Goal: Task Accomplishment & Management: Use online tool/utility

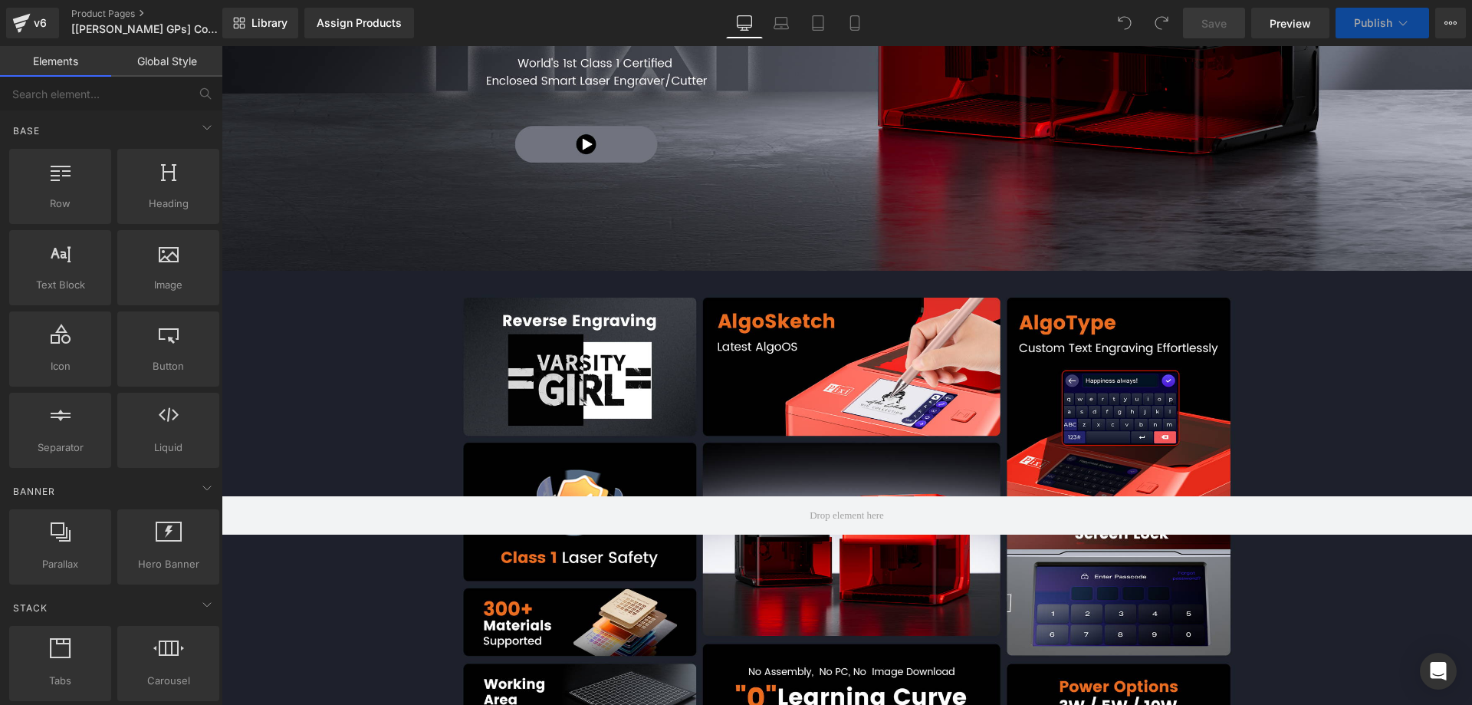
scroll to position [1917, 0]
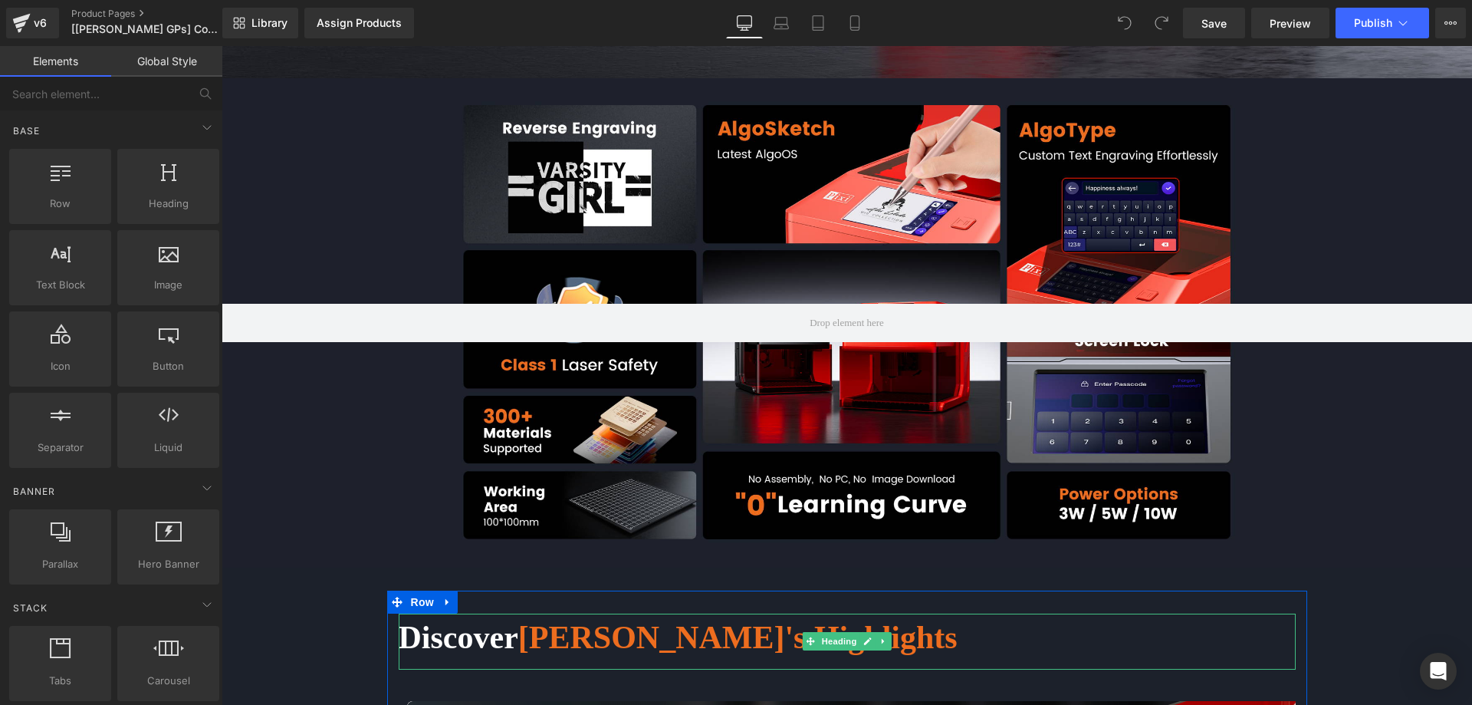
click at [709, 620] on span "[PERSON_NAME]'s Highlights" at bounding box center [737, 637] width 439 height 35
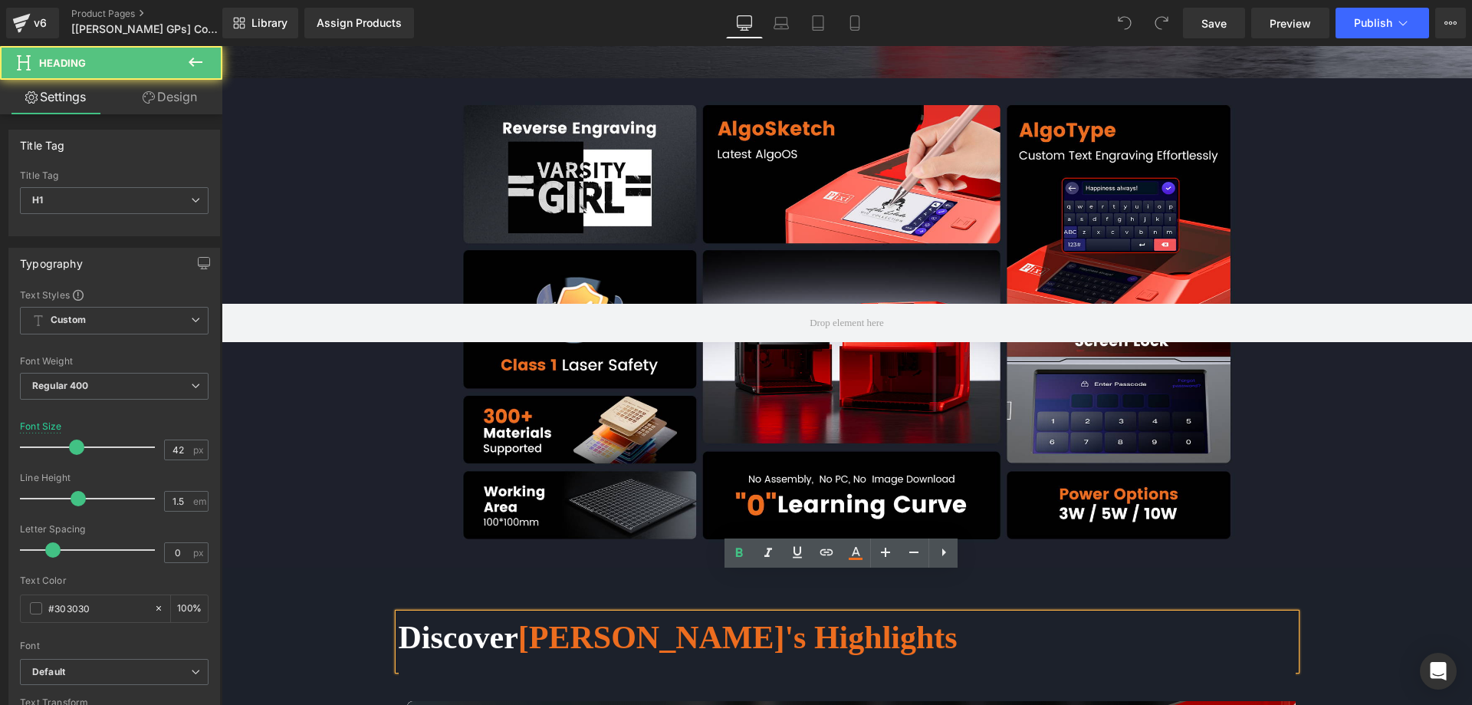
click at [709, 620] on span "[PERSON_NAME]'s Highlights" at bounding box center [737, 637] width 439 height 35
click at [862, 558] on icon at bounding box center [856, 558] width 14 height 2
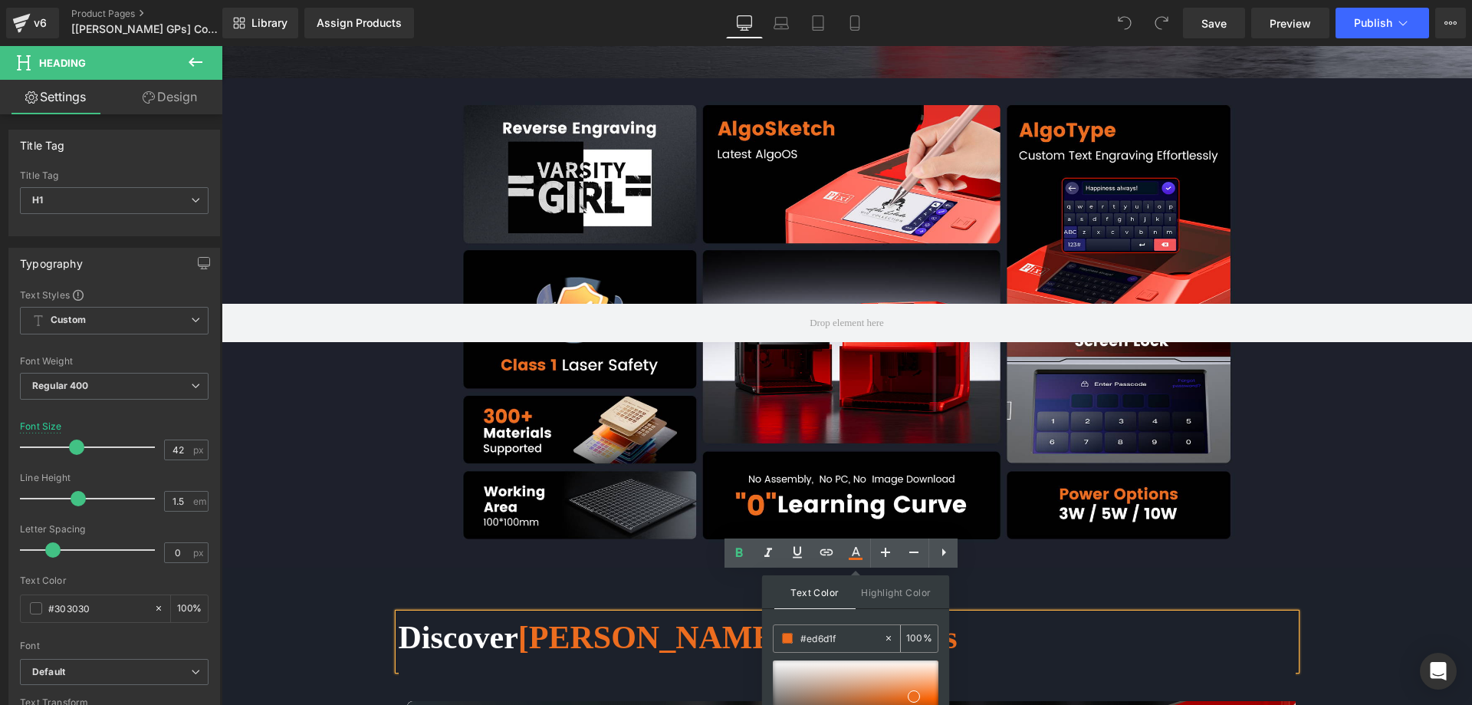
click at [863, 636] on input "#ed6d1f" at bounding box center [842, 638] width 83 height 17
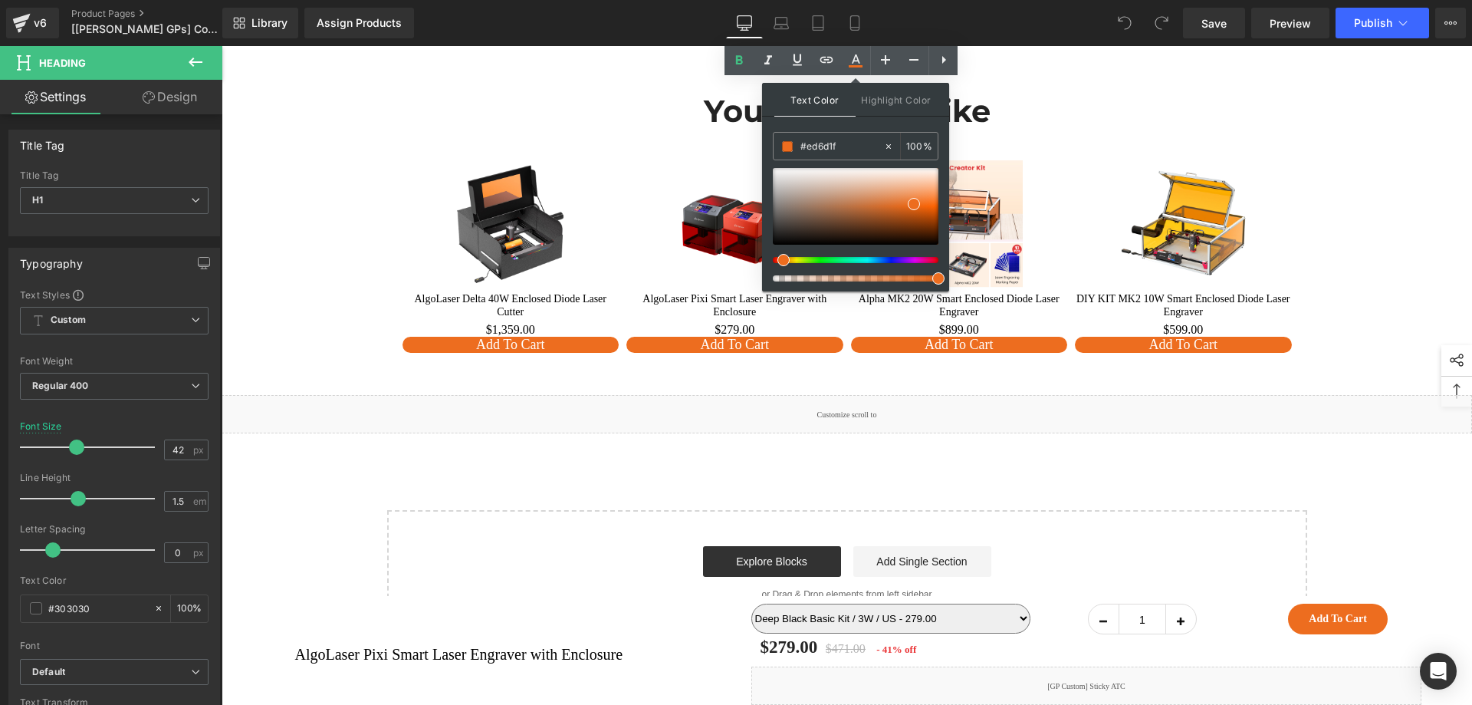
scroll to position [11998, 0]
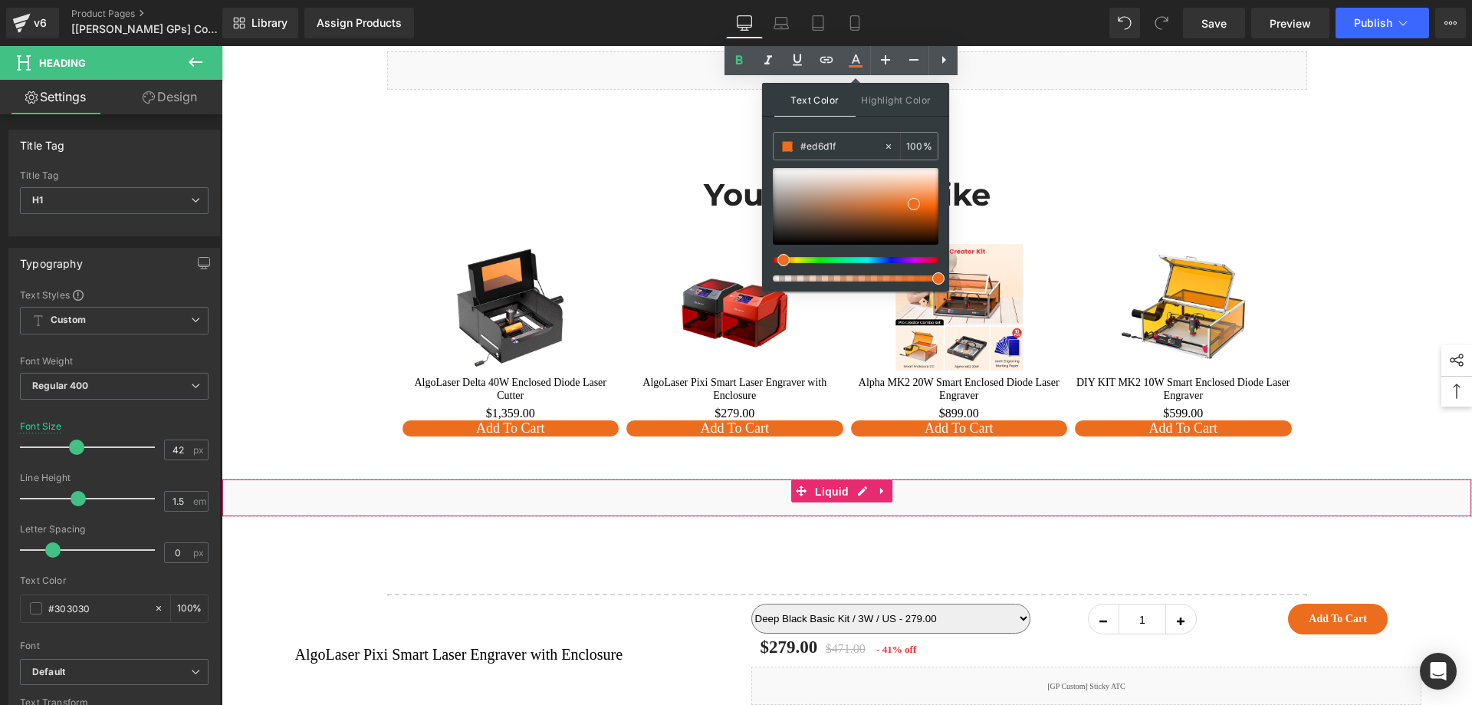
click at [824, 480] on span "Liquid" at bounding box center [831, 491] width 41 height 23
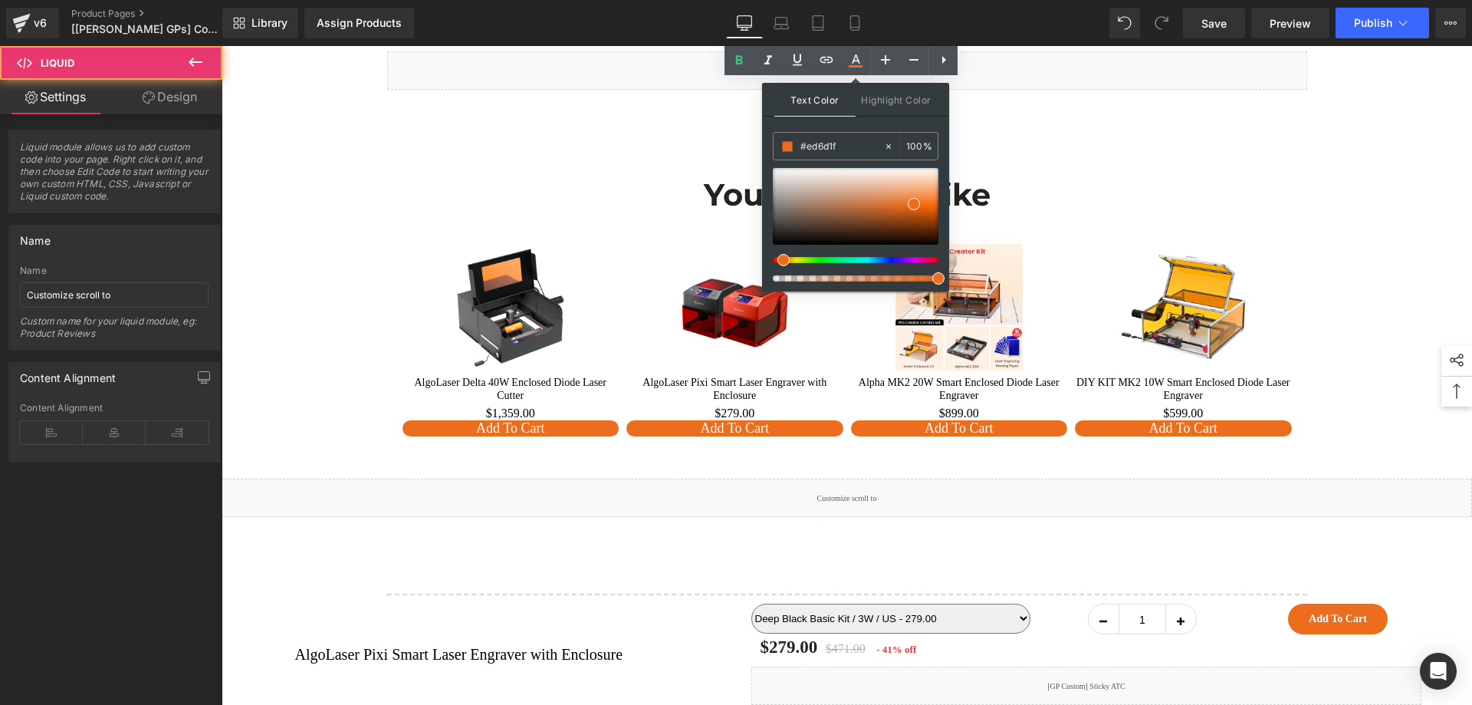
click at [865, 478] on div "Liquid" at bounding box center [847, 497] width 1251 height 38
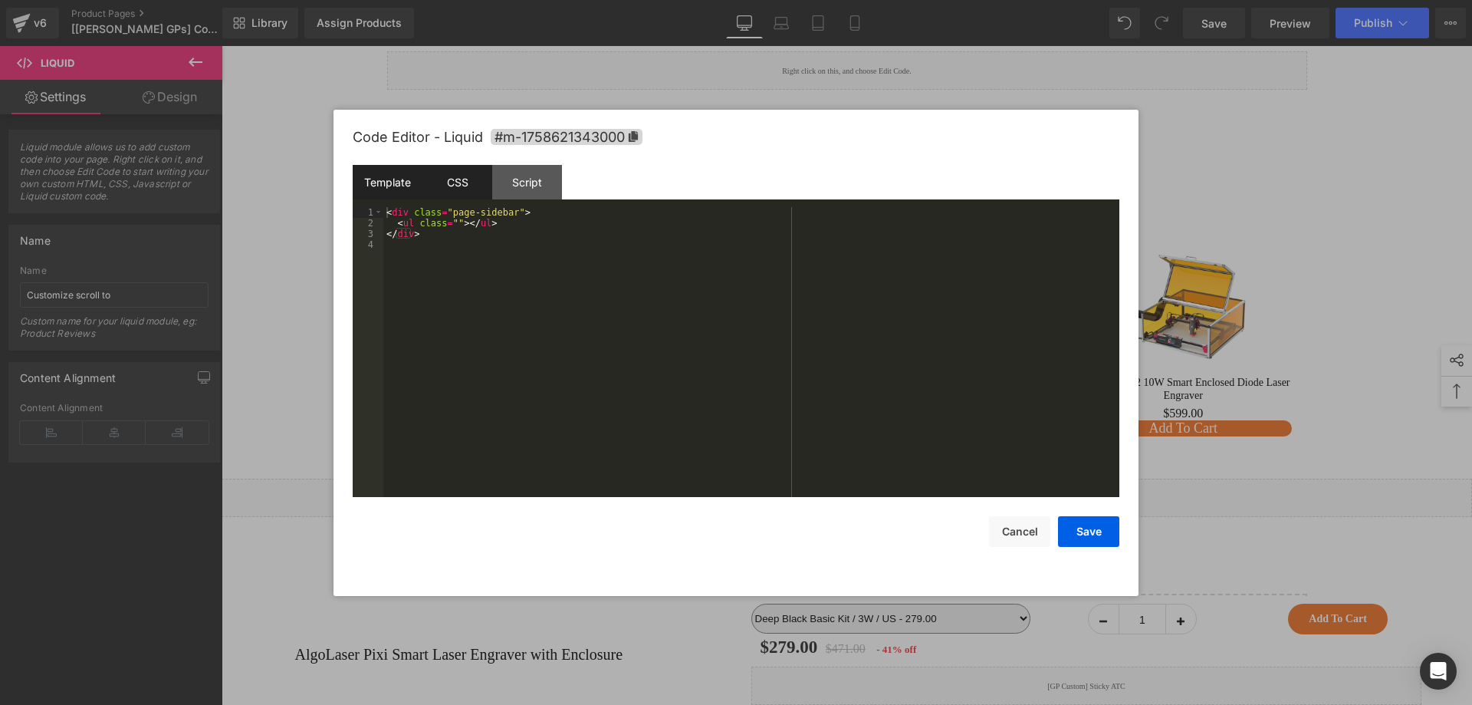
click at [465, 178] on div "CSS" at bounding box center [458, 182] width 70 height 35
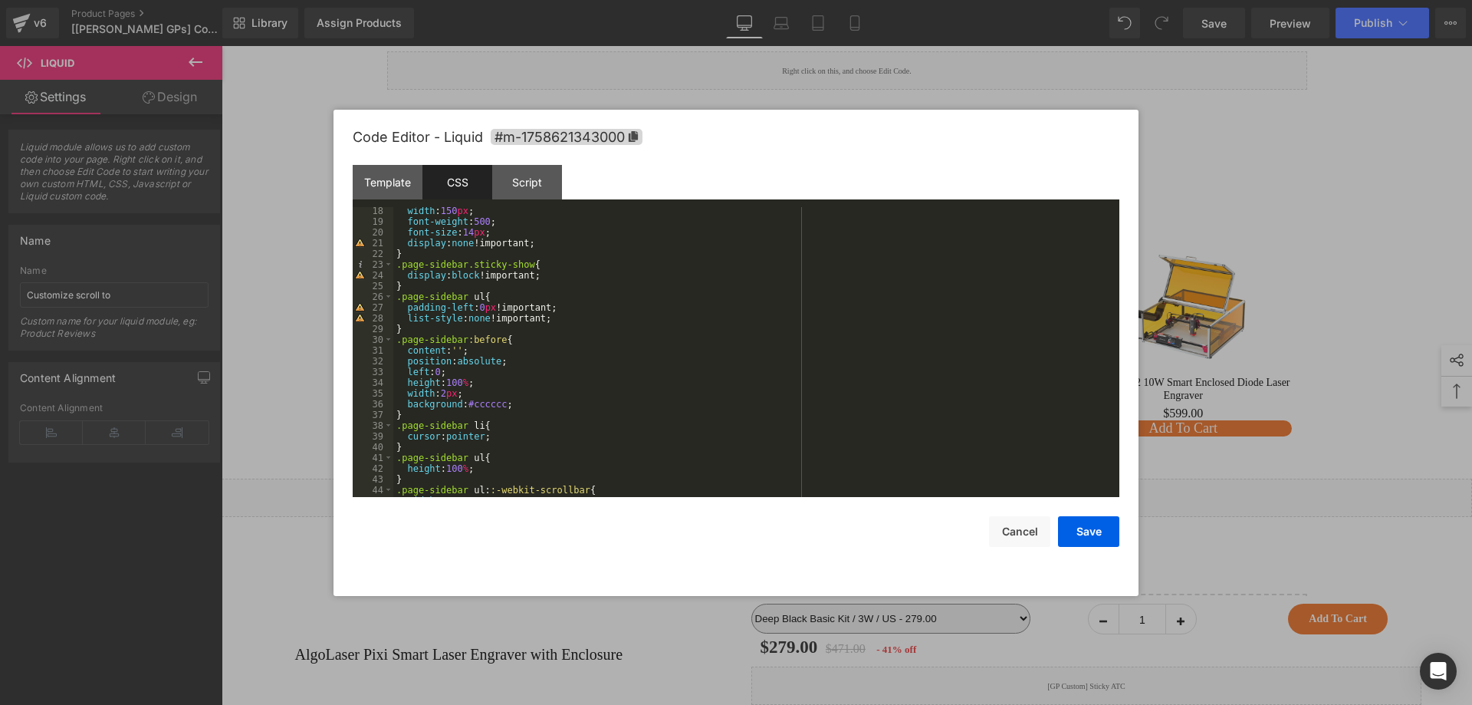
scroll to position [230, 0]
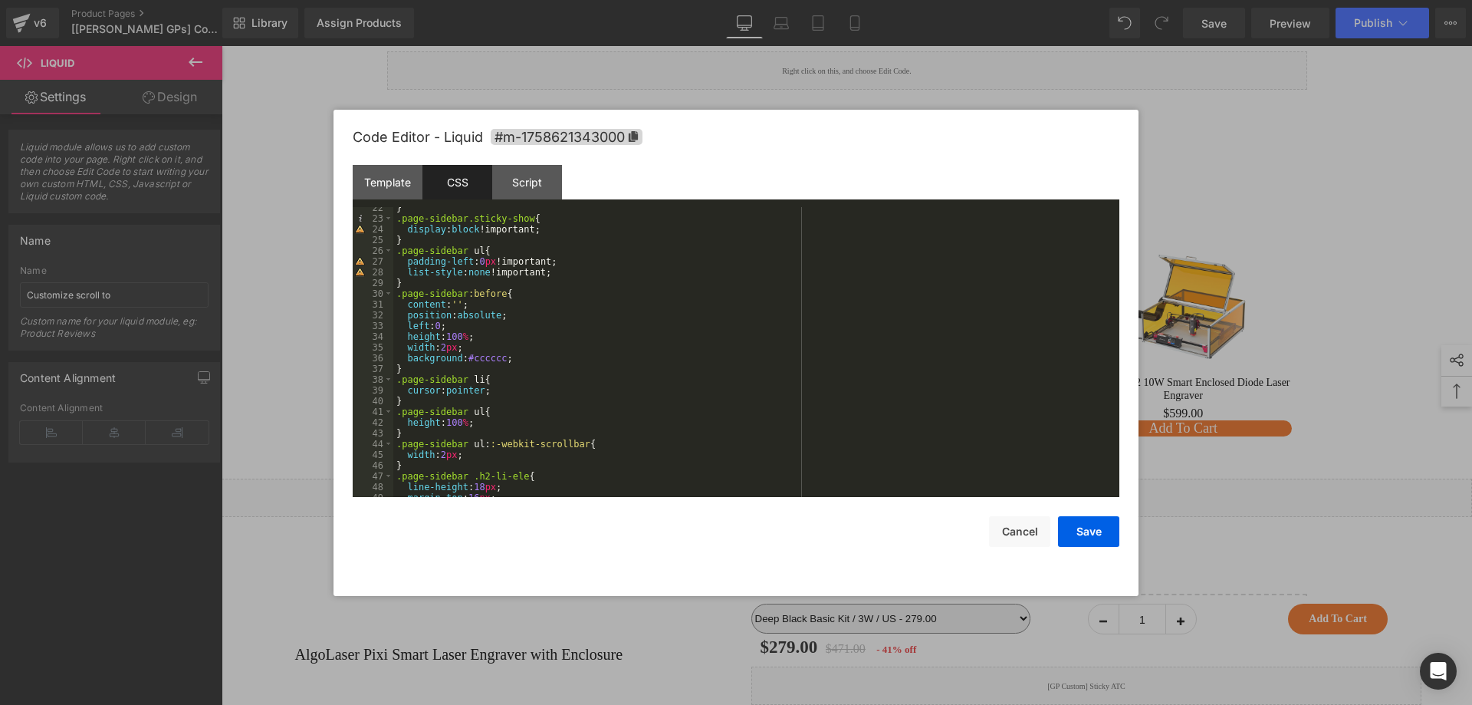
click at [1307, 23] on div at bounding box center [736, 352] width 1472 height 705
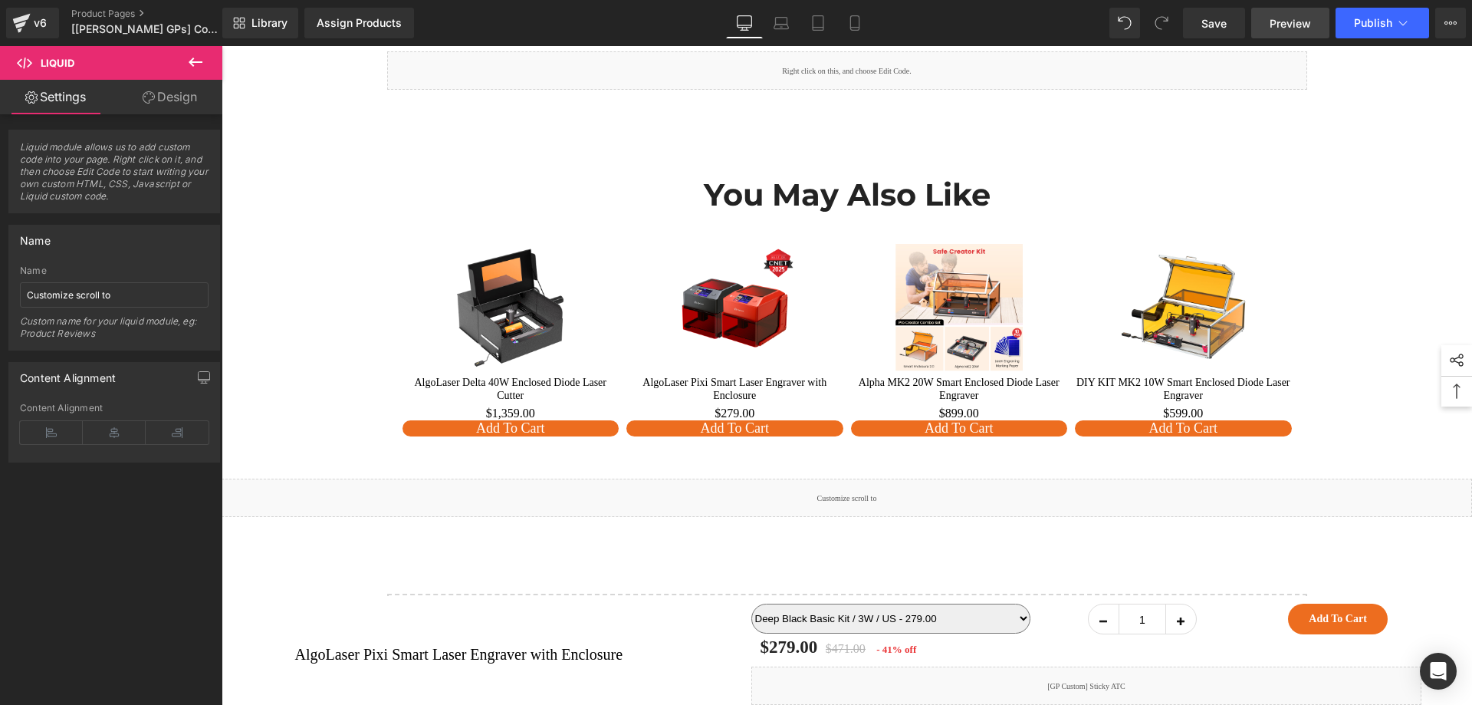
click at [1284, 24] on span "Preview" at bounding box center [1290, 23] width 41 height 16
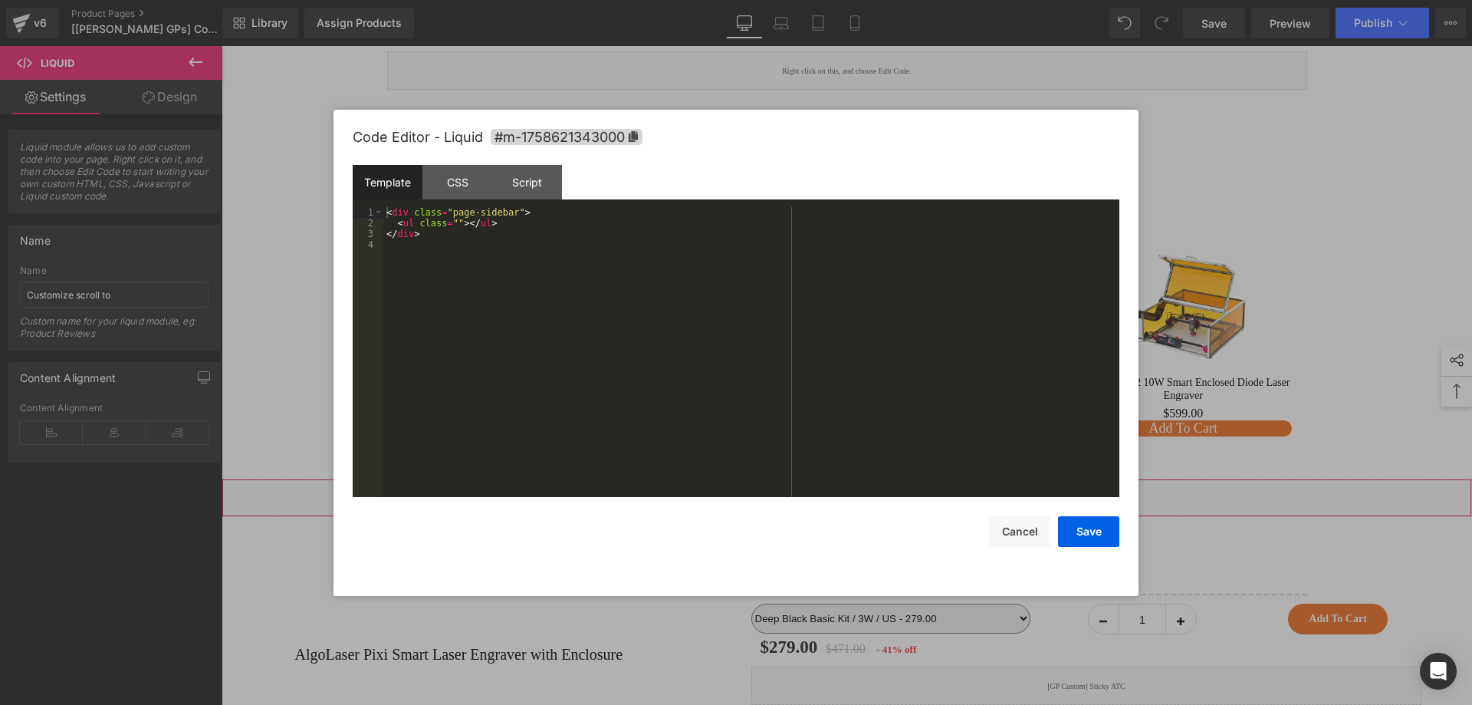
click at [857, 478] on div "Liquid" at bounding box center [847, 497] width 1251 height 38
click at [455, 185] on div "CSS" at bounding box center [458, 182] width 70 height 35
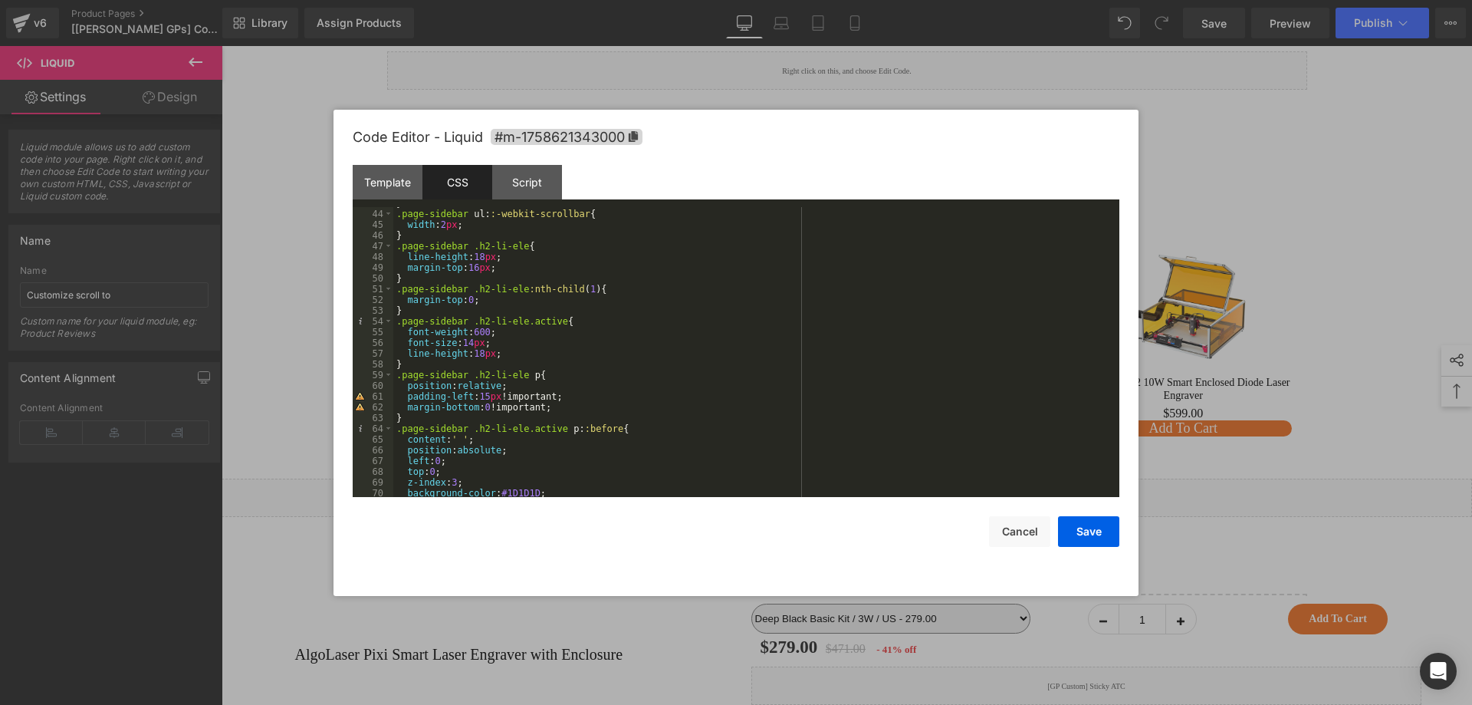
scroll to position [506, 0]
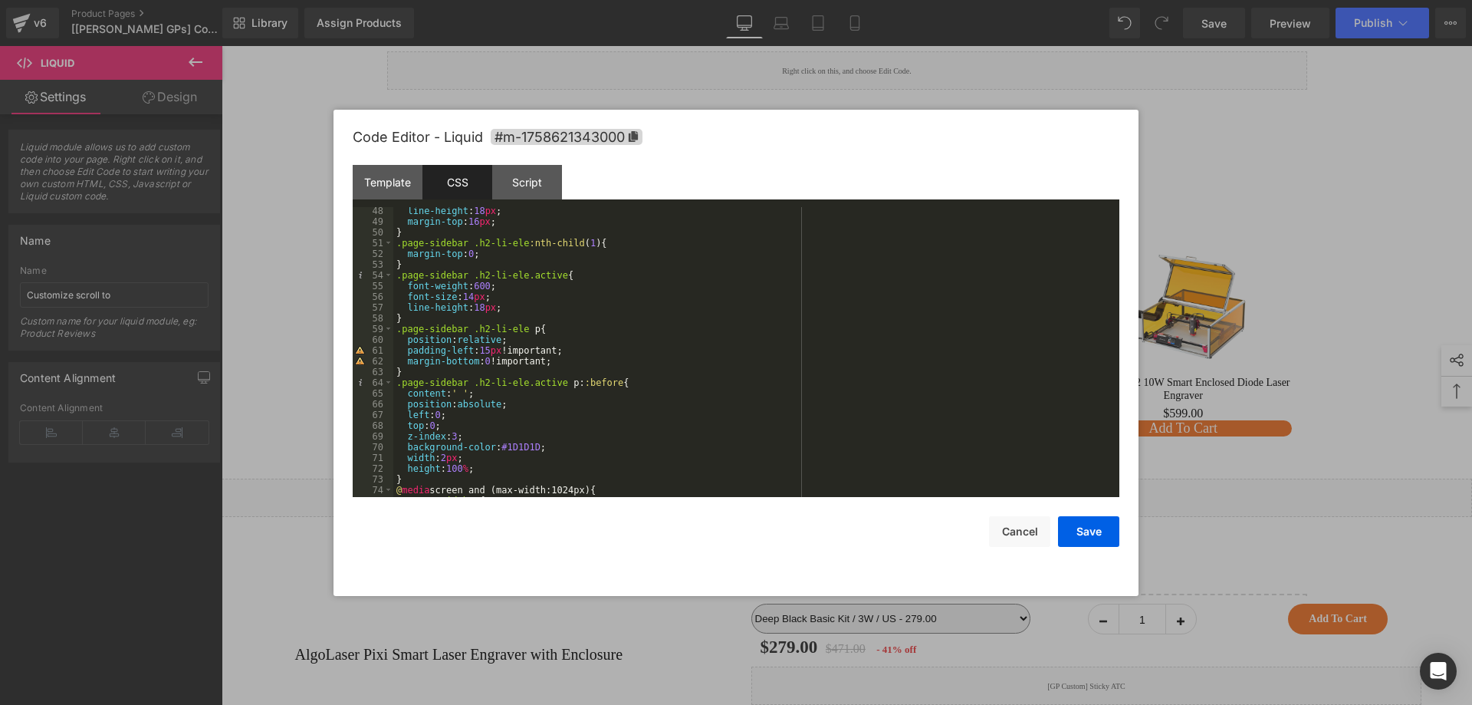
click at [561, 354] on div "line-height : 18 px ; margin-top : 16 px ; } .page-sidebar .h2-li-ele :nth-chil…" at bounding box center [753, 361] width 720 height 311
click at [579, 370] on div "line-height : 18 px ; margin-top : 16 px ; } .page-sidebar .h2-li-ele :nth-chil…" at bounding box center [753, 361] width 720 height 311
click at [580, 367] on div "line-height : 18 px ; margin-top : 16 px ; } .page-sidebar .h2-li-ele :nth-chil…" at bounding box center [753, 361] width 720 height 311
click at [604, 355] on div "line-height : 18 px ; margin-top : 16 px ; } .page-sidebar .h2-li-ele :nth-chil…" at bounding box center [753, 361] width 720 height 311
click at [613, 363] on div "line-height : 18 px ; margin-top : 16 px ; } .page-sidebar .h2-li-ele :nth-chil…" at bounding box center [753, 361] width 720 height 311
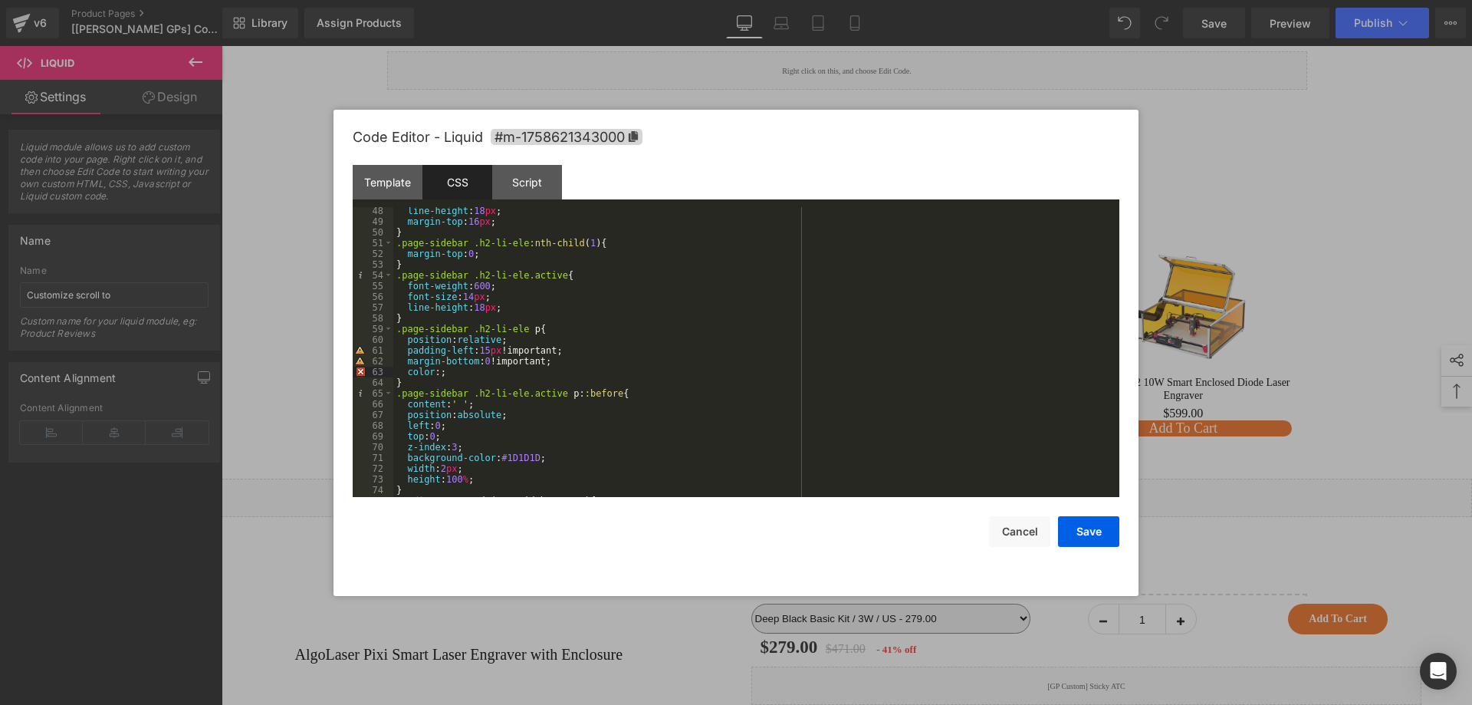
paste textarea
drag, startPoint x: 919, startPoint y: 418, endPoint x: 1088, endPoint y: 526, distance: 201.0
click at [1088, 526] on button "Save" at bounding box center [1088, 531] width 61 height 31
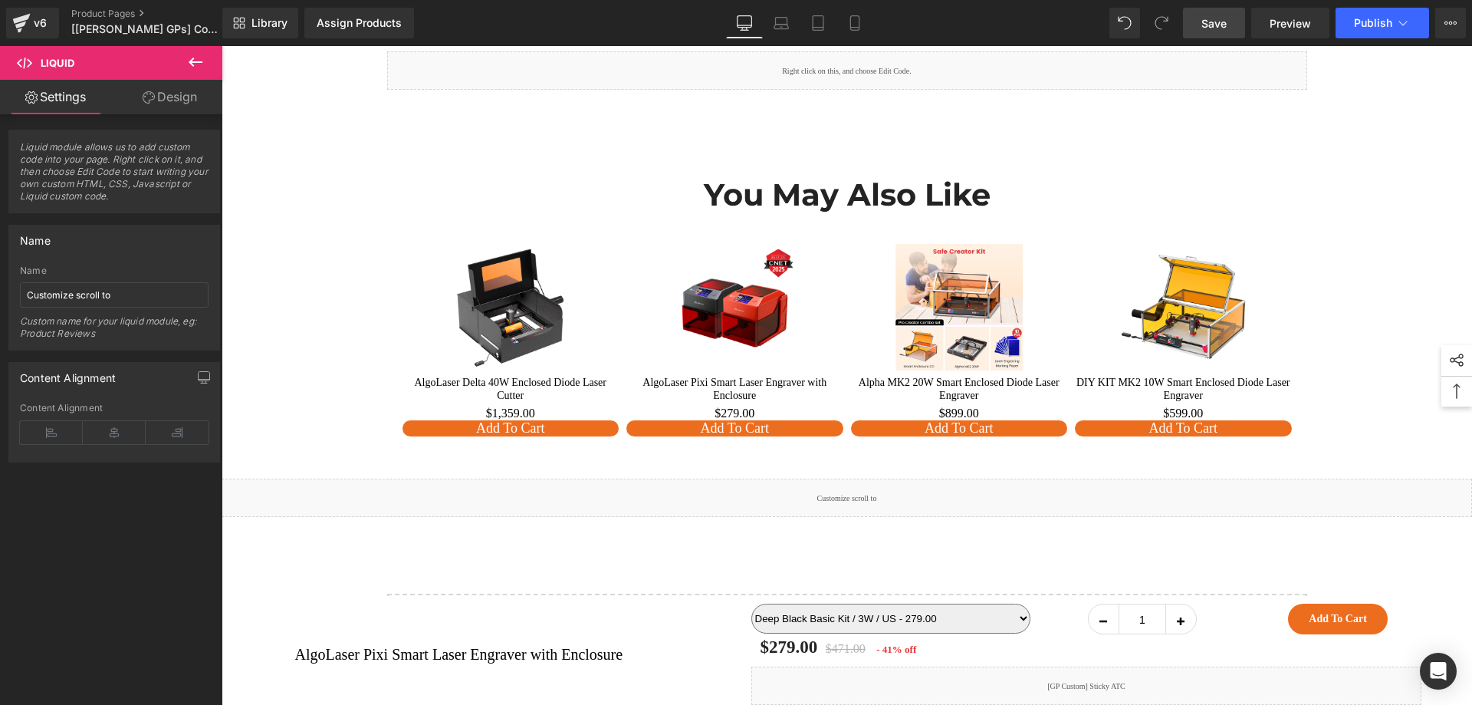
click at [1235, 19] on link "Save" at bounding box center [1214, 23] width 62 height 31
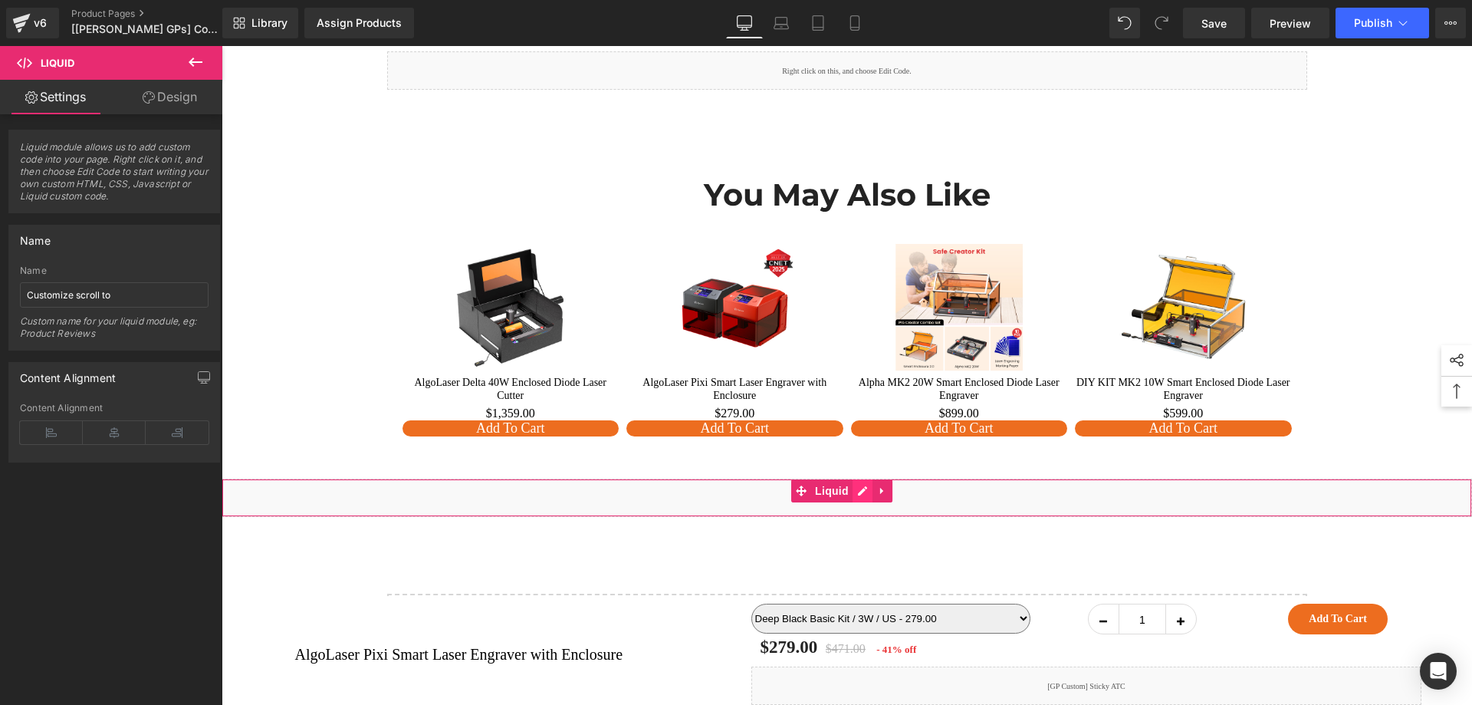
click at [860, 478] on div "Liquid" at bounding box center [847, 497] width 1251 height 38
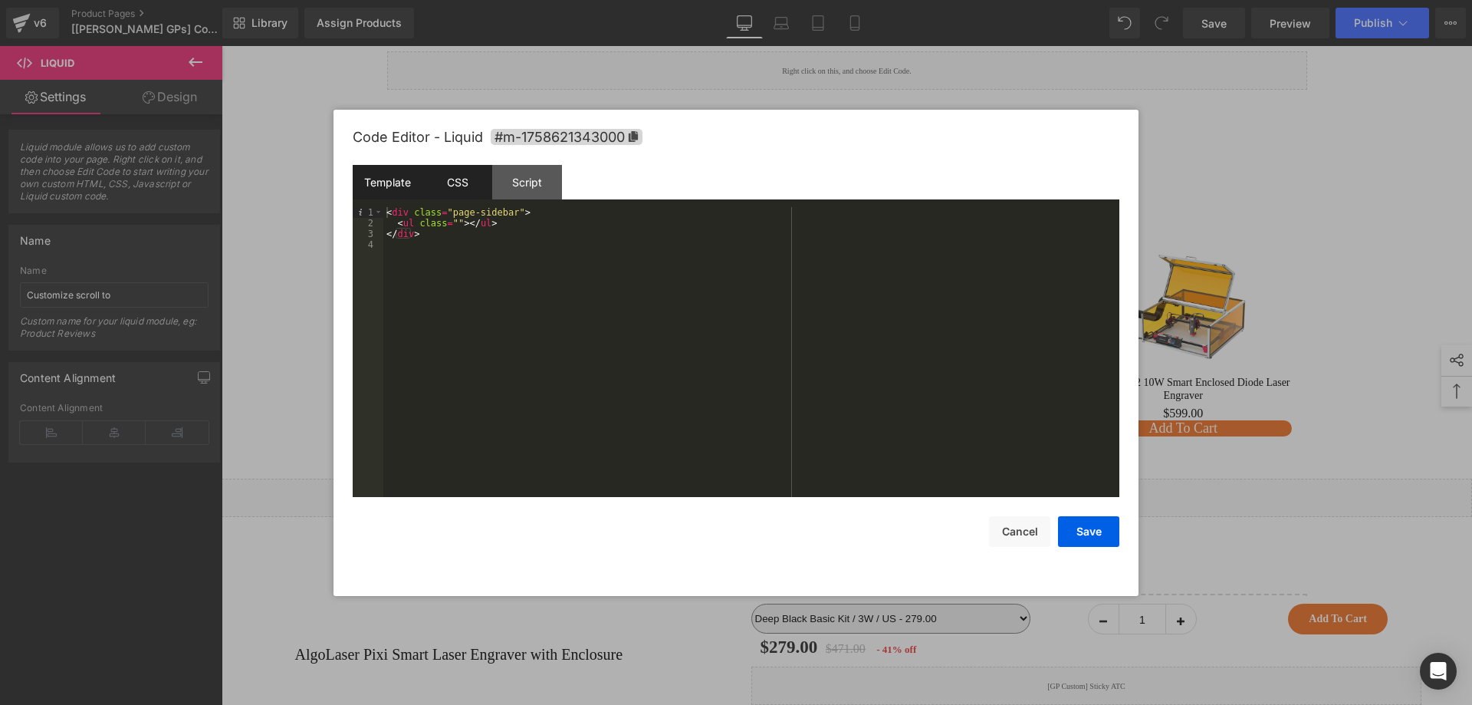
click at [466, 181] on div "CSS" at bounding box center [458, 182] width 70 height 35
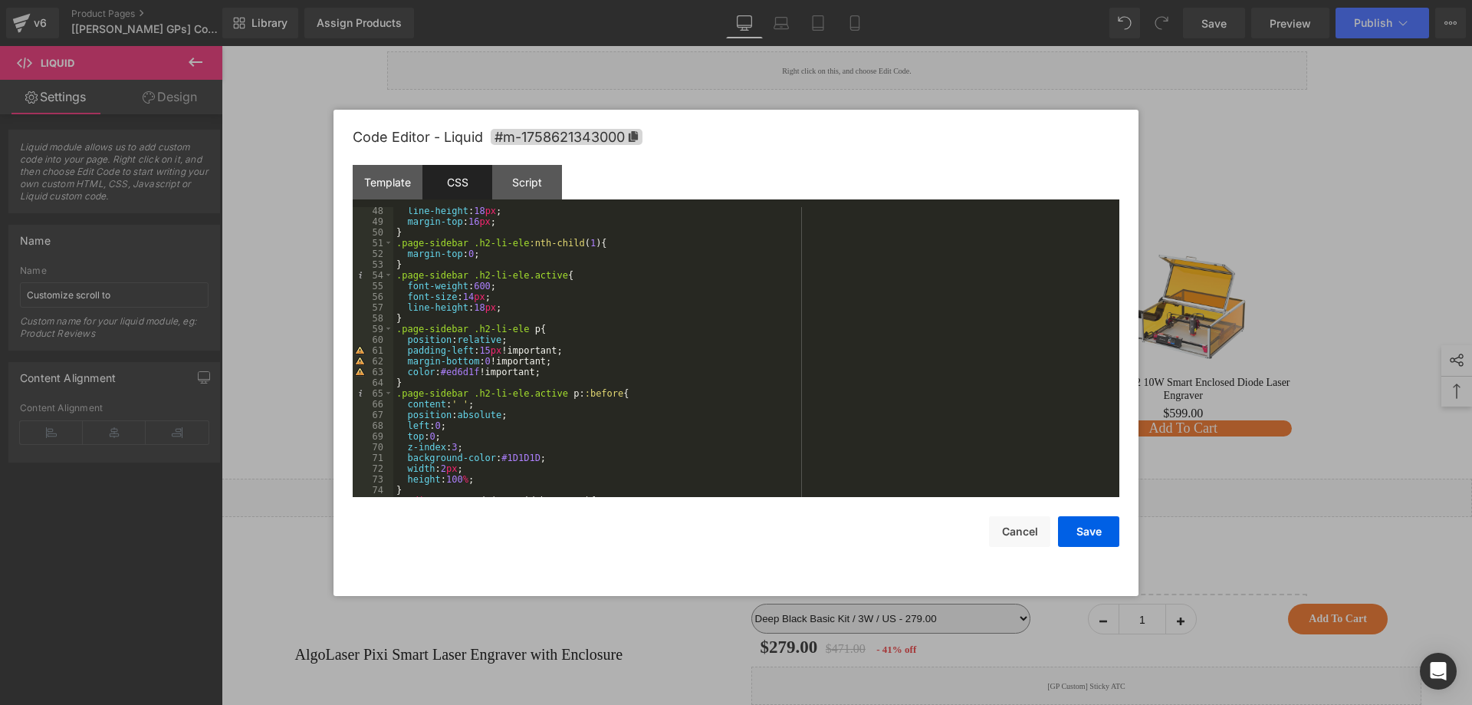
scroll to position [552, 0]
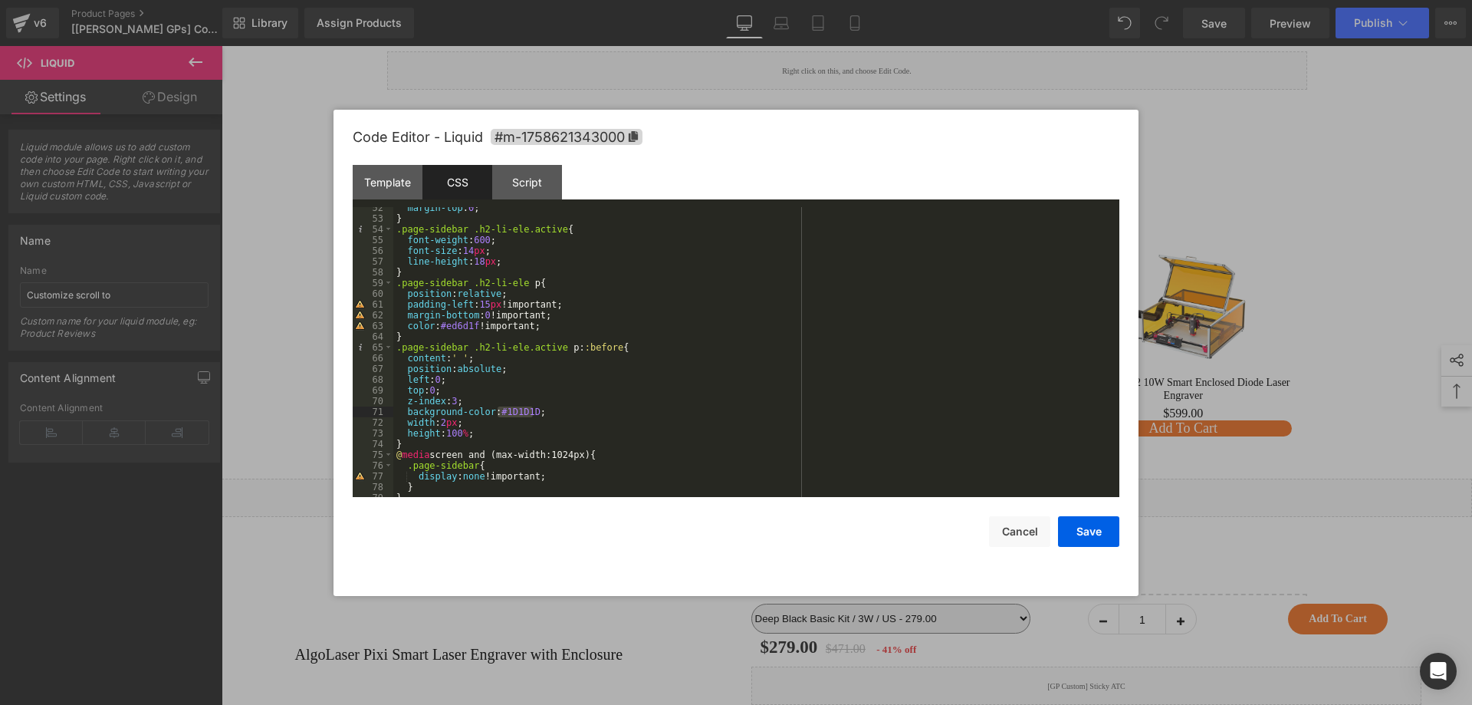
drag, startPoint x: 532, startPoint y: 410, endPoint x: 498, endPoint y: 409, distance: 33.7
click at [498, 409] on div "margin-top : 0 ; } .page-sidebar .h2-li-ele.active { font-weight : 600 ; font-s…" at bounding box center [753, 357] width 720 height 311
drag, startPoint x: 1096, startPoint y: 521, endPoint x: 890, endPoint y: 451, distance: 217.8
click at [1096, 521] on button "Save" at bounding box center [1088, 531] width 61 height 31
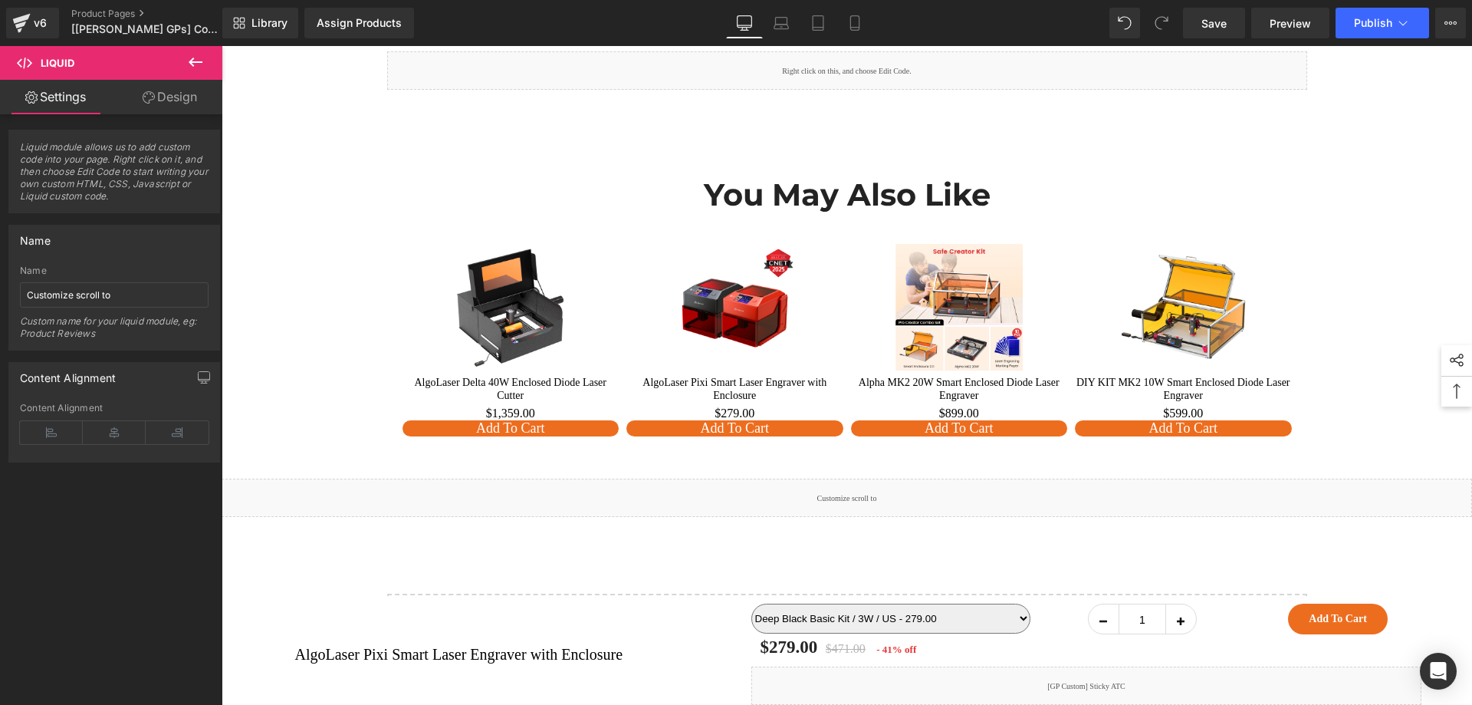
click at [1232, 41] on div "Library Assign Products Product Preview No product match your search. Please tr…" at bounding box center [847, 23] width 1250 height 46
click at [1230, 30] on link "Save" at bounding box center [1214, 23] width 62 height 31
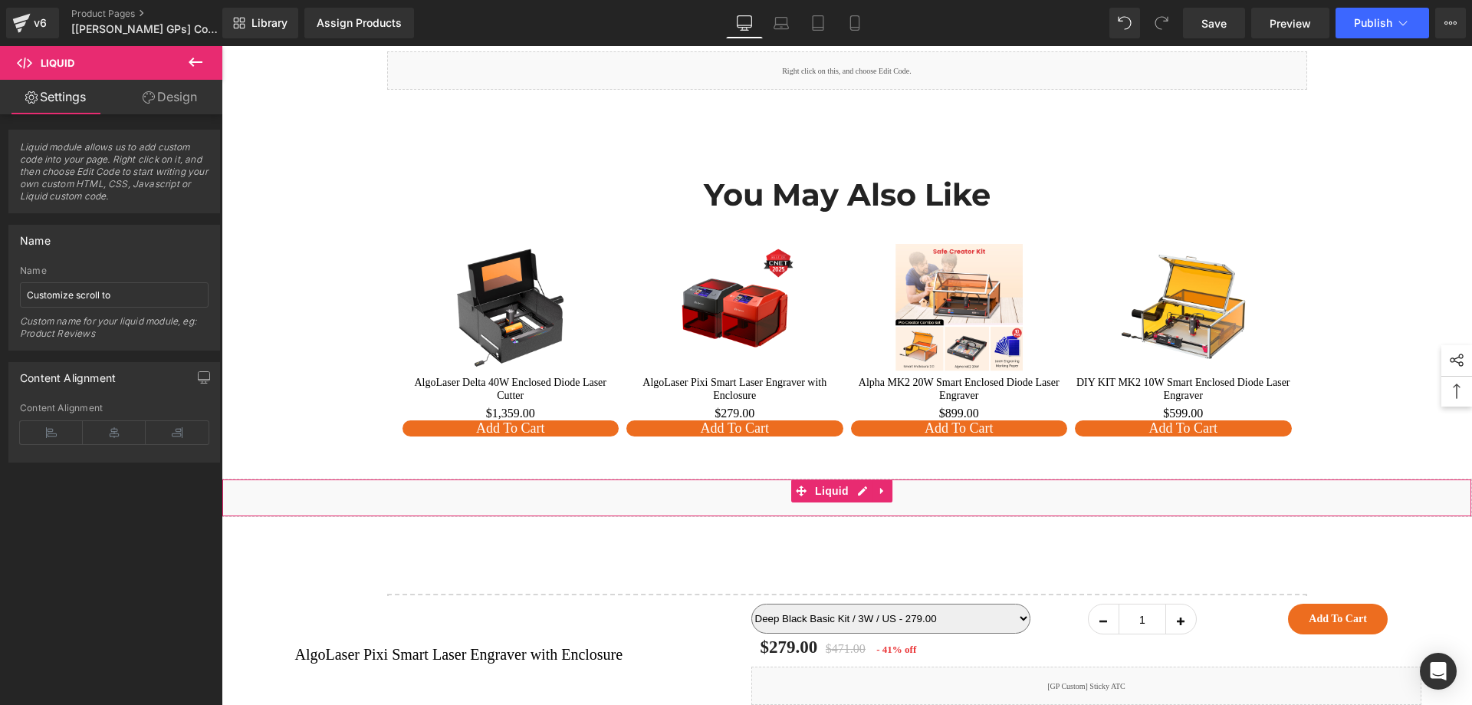
click at [855, 478] on div "Liquid" at bounding box center [847, 497] width 1251 height 38
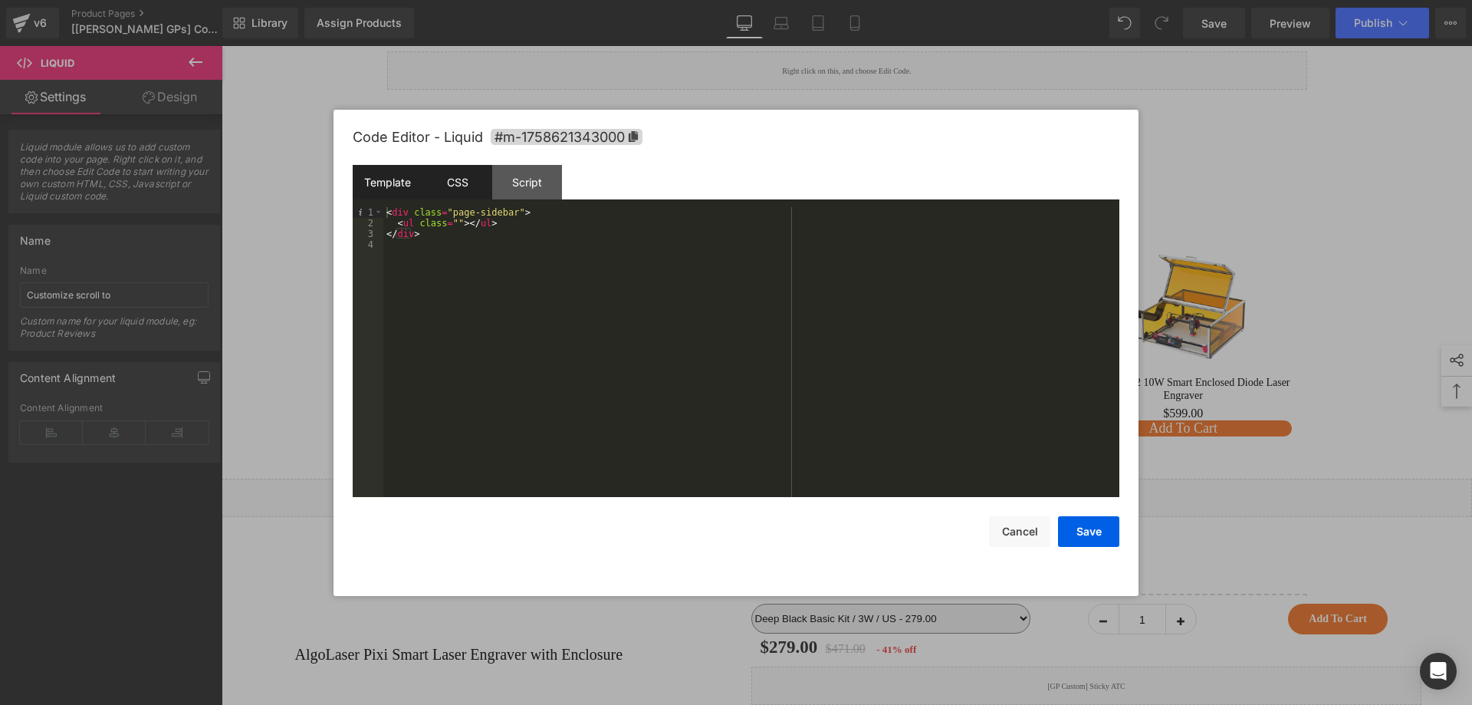
click at [485, 187] on div "CSS" at bounding box center [458, 182] width 70 height 35
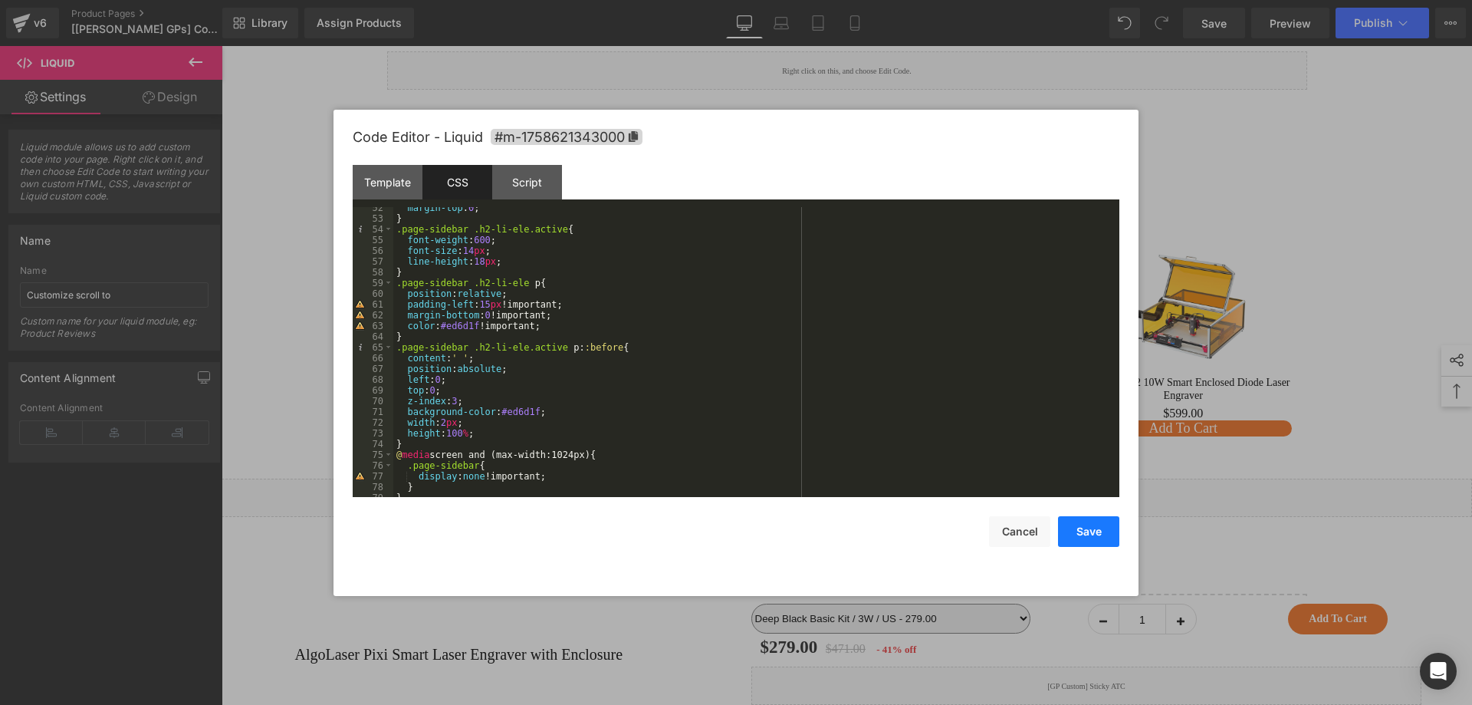
drag, startPoint x: 1093, startPoint y: 542, endPoint x: 1136, endPoint y: 2, distance: 541.6
click at [1093, 542] on button "Save" at bounding box center [1088, 531] width 61 height 31
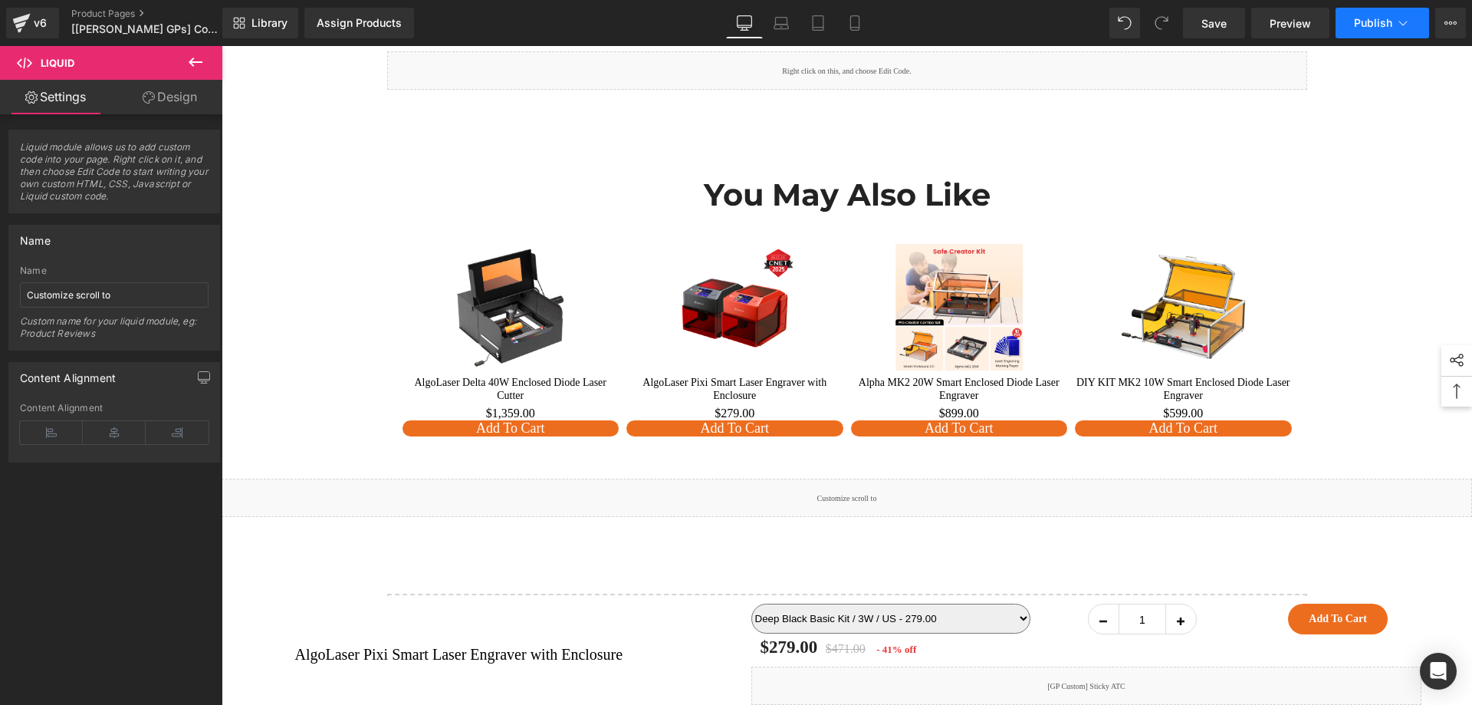
click at [1389, 19] on span "Publish" at bounding box center [1373, 23] width 38 height 12
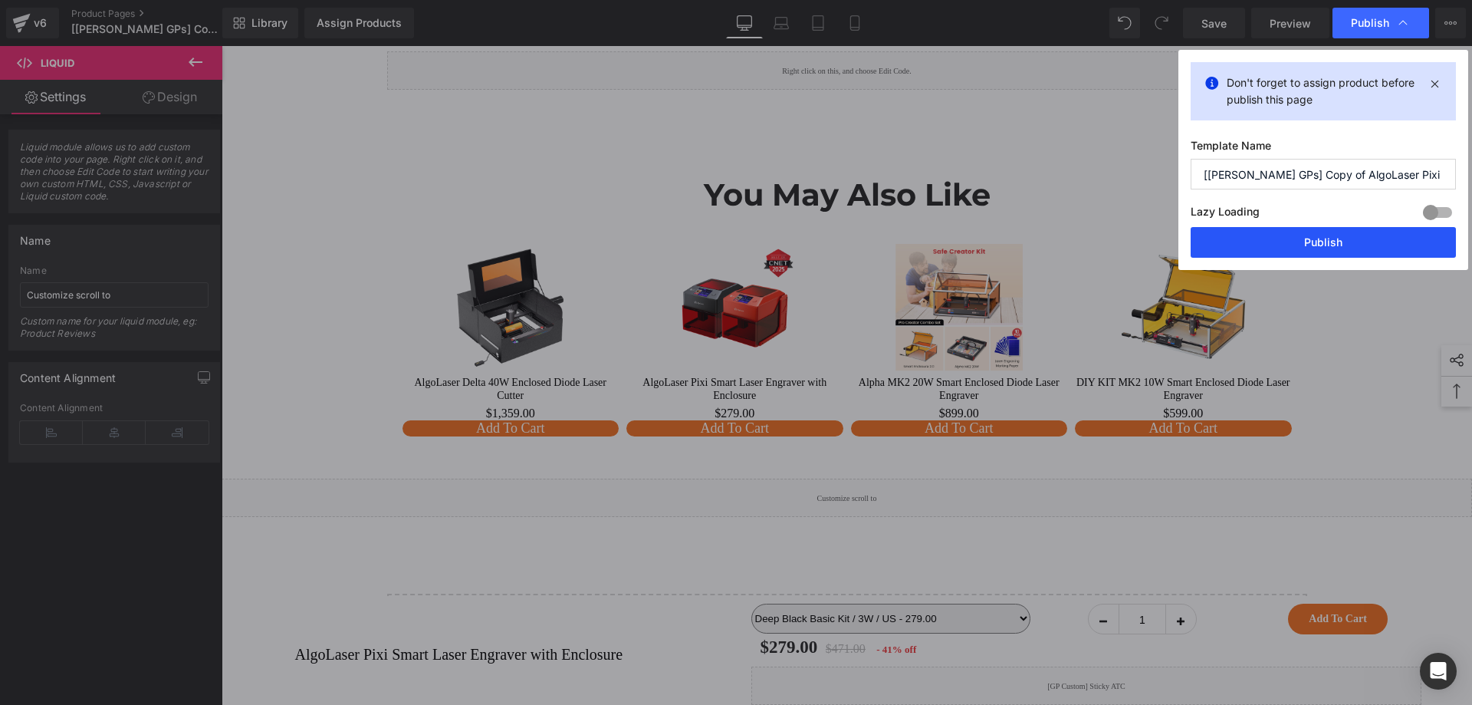
click at [1315, 245] on button "Publish" at bounding box center [1323, 242] width 265 height 31
